Goal: Check status: Check status

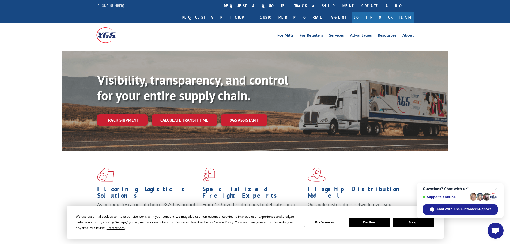
click at [120, 114] on link "Track shipment" at bounding box center [122, 119] width 50 height 11
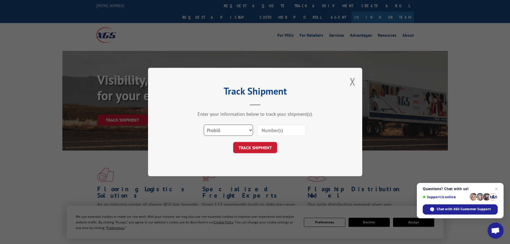
click at [233, 128] on select "Select category... Probill BOL PO" at bounding box center [228, 129] width 49 height 11
select select "po"
click at [204, 124] on select "Select category... Probill BOL PO" at bounding box center [228, 129] width 49 height 11
click at [274, 129] on input at bounding box center [281, 129] width 49 height 11
paste input "23532304"
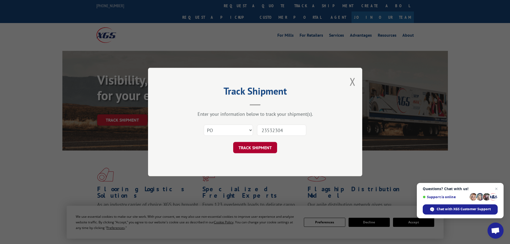
type input "23532304"
click at [252, 147] on button "TRACK SHIPMENT" at bounding box center [255, 147] width 44 height 11
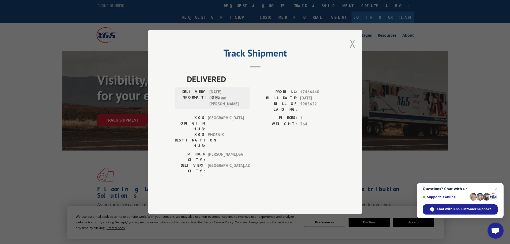
click at [352, 51] on button "Close modal" at bounding box center [353, 43] width 6 height 14
